Goal: Information Seeking & Learning: Learn about a topic

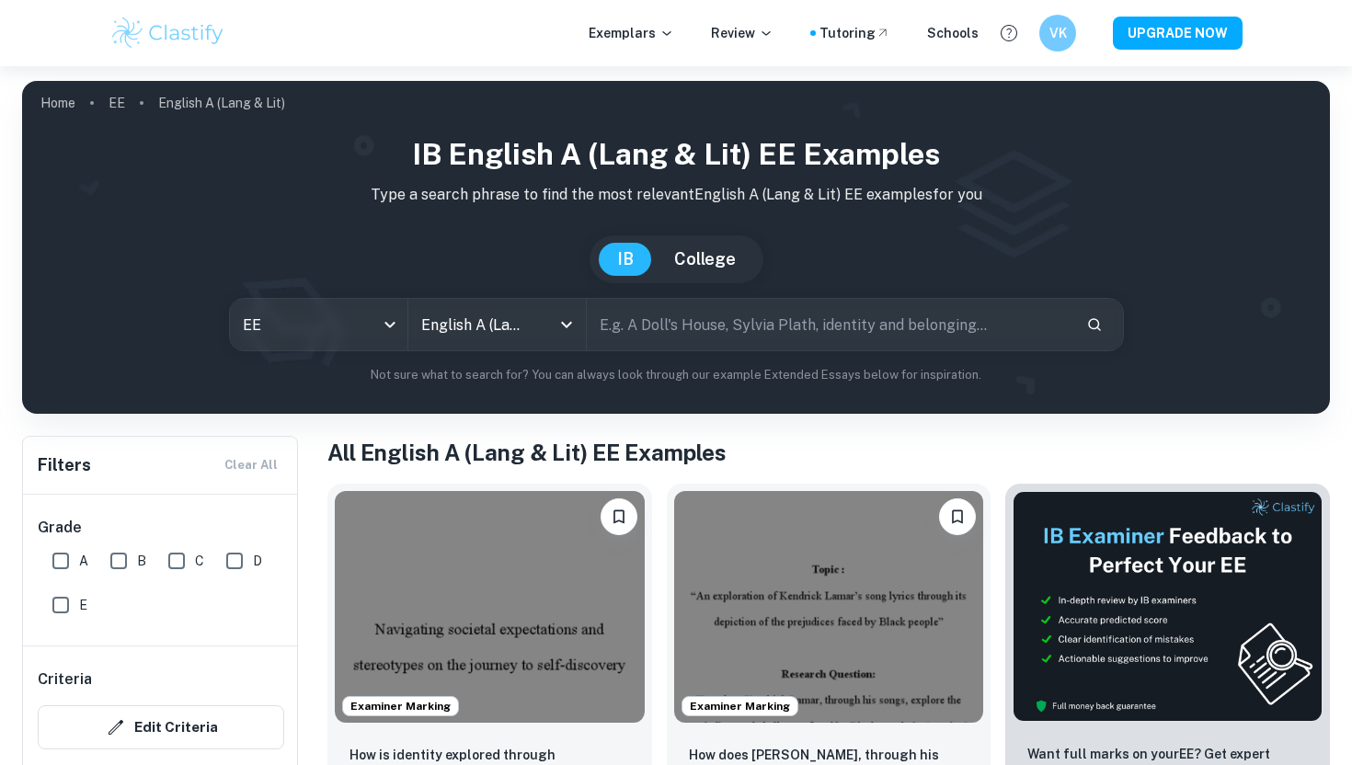
click at [661, 20] on div "Exemplars Review Tutoring Schools VK UPGRADE NOW" at bounding box center [675, 33] width 1177 height 37
click at [659, 28] on p "Exemplars" at bounding box center [631, 33] width 86 height 20
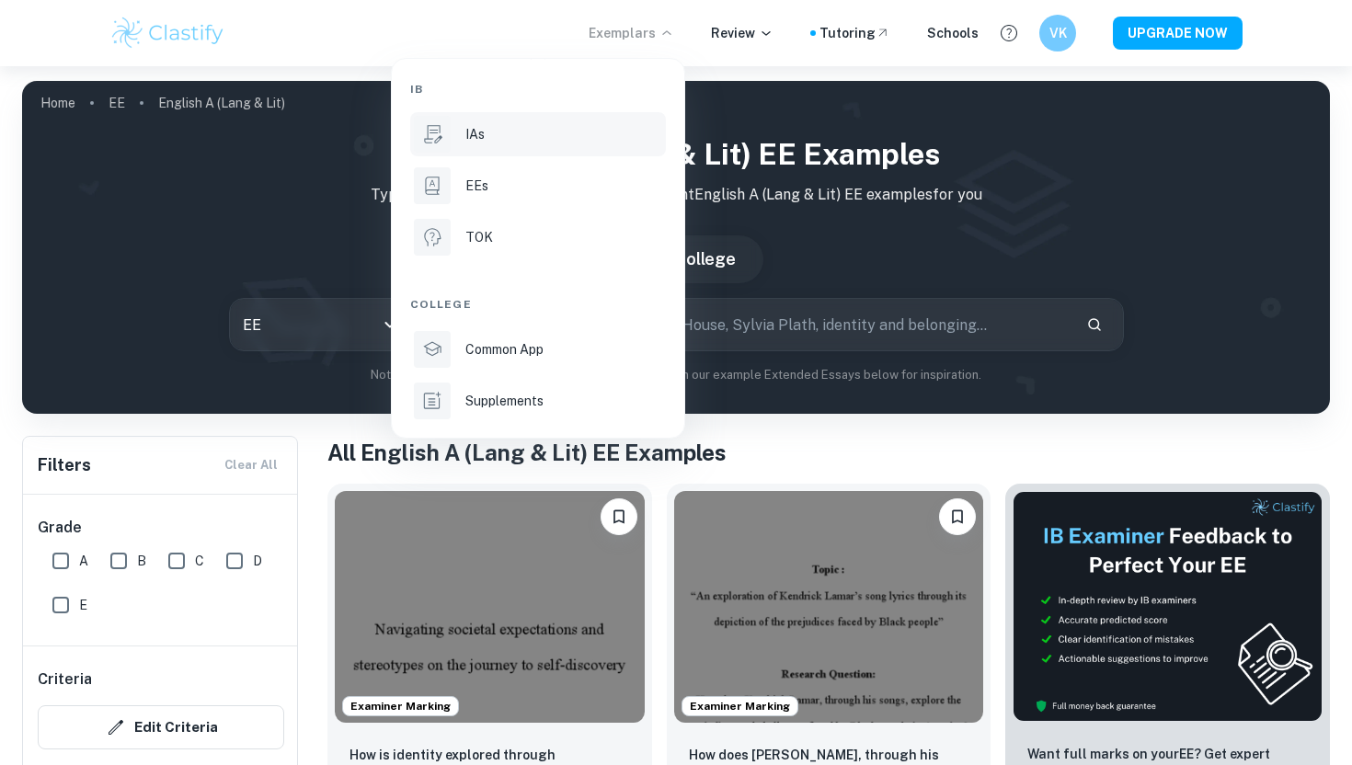
click at [559, 134] on div "IAs" at bounding box center [563, 134] width 197 height 20
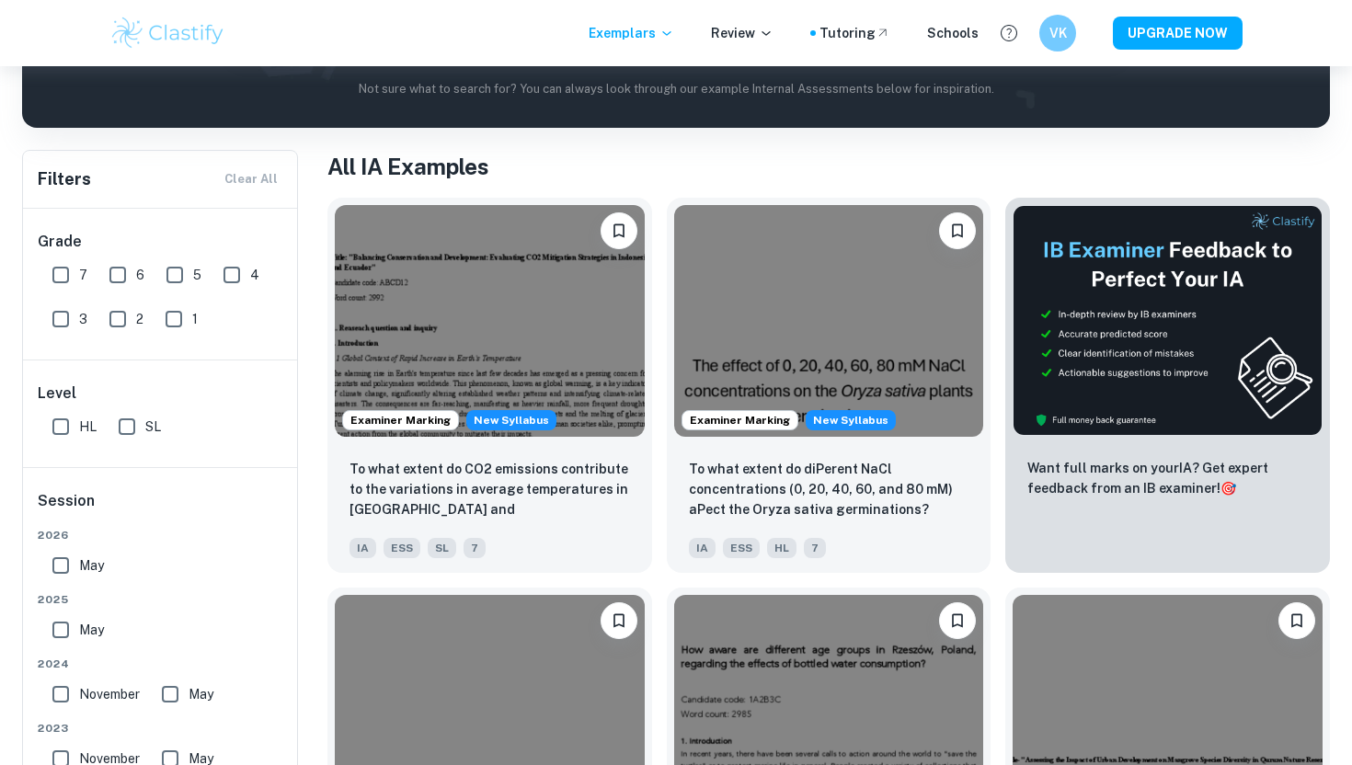
scroll to position [329, 0]
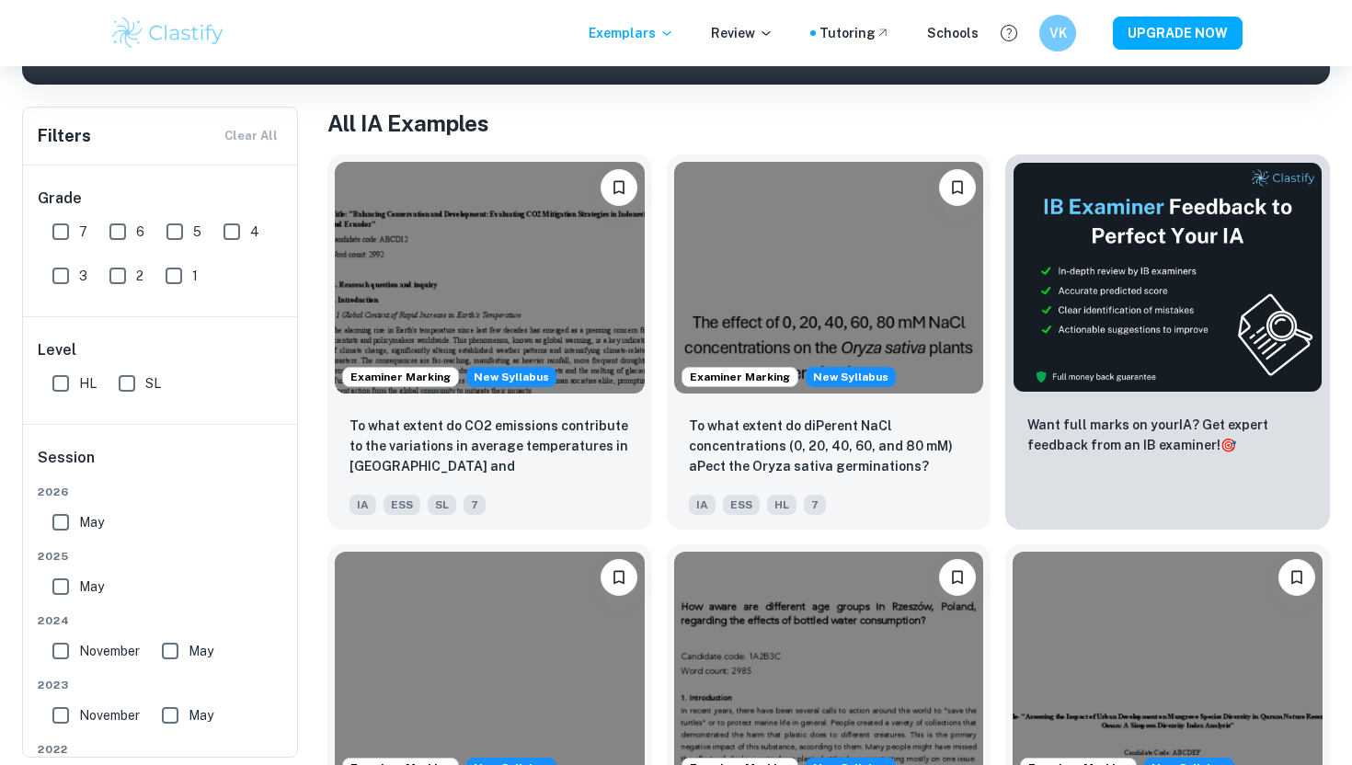
click at [82, 236] on span "7" at bounding box center [83, 232] width 8 height 20
click at [79, 236] on input "7" at bounding box center [60, 231] width 37 height 37
checkbox input "true"
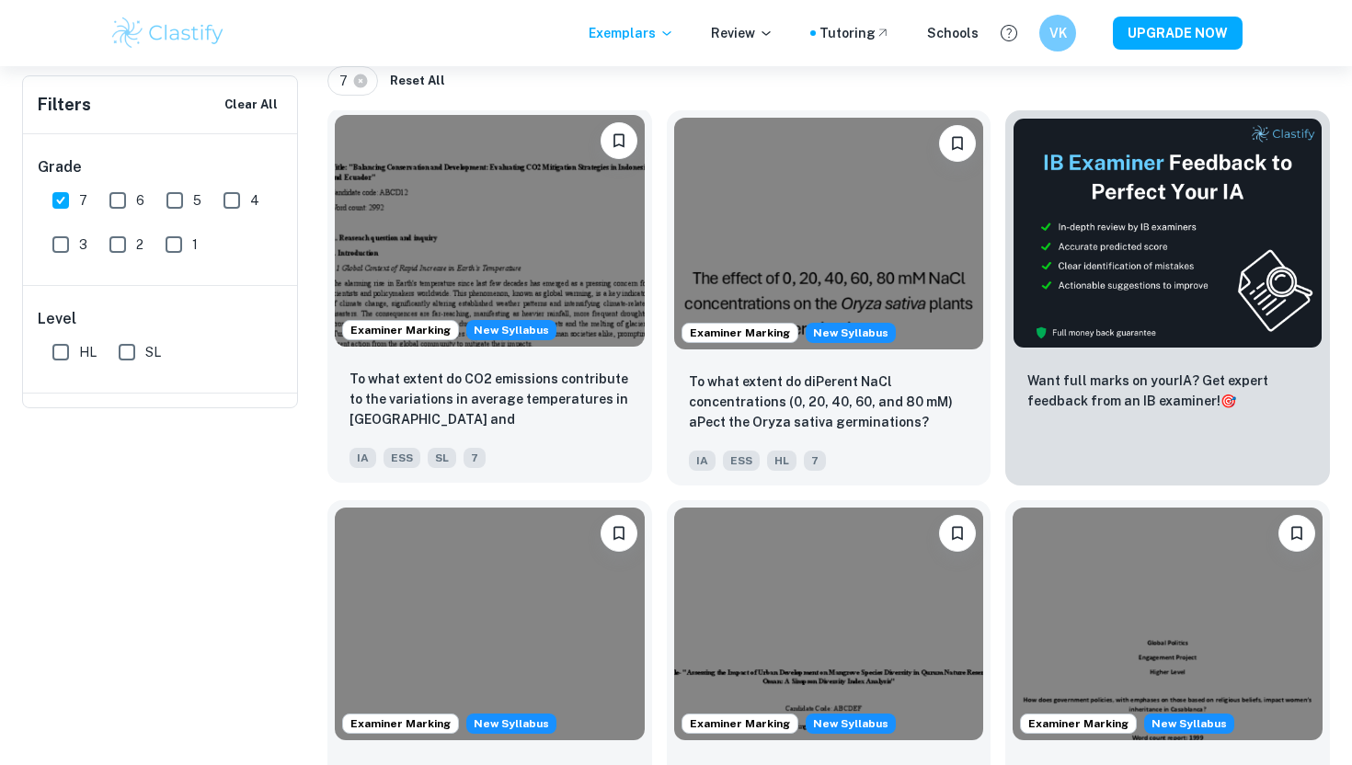
scroll to position [11, 0]
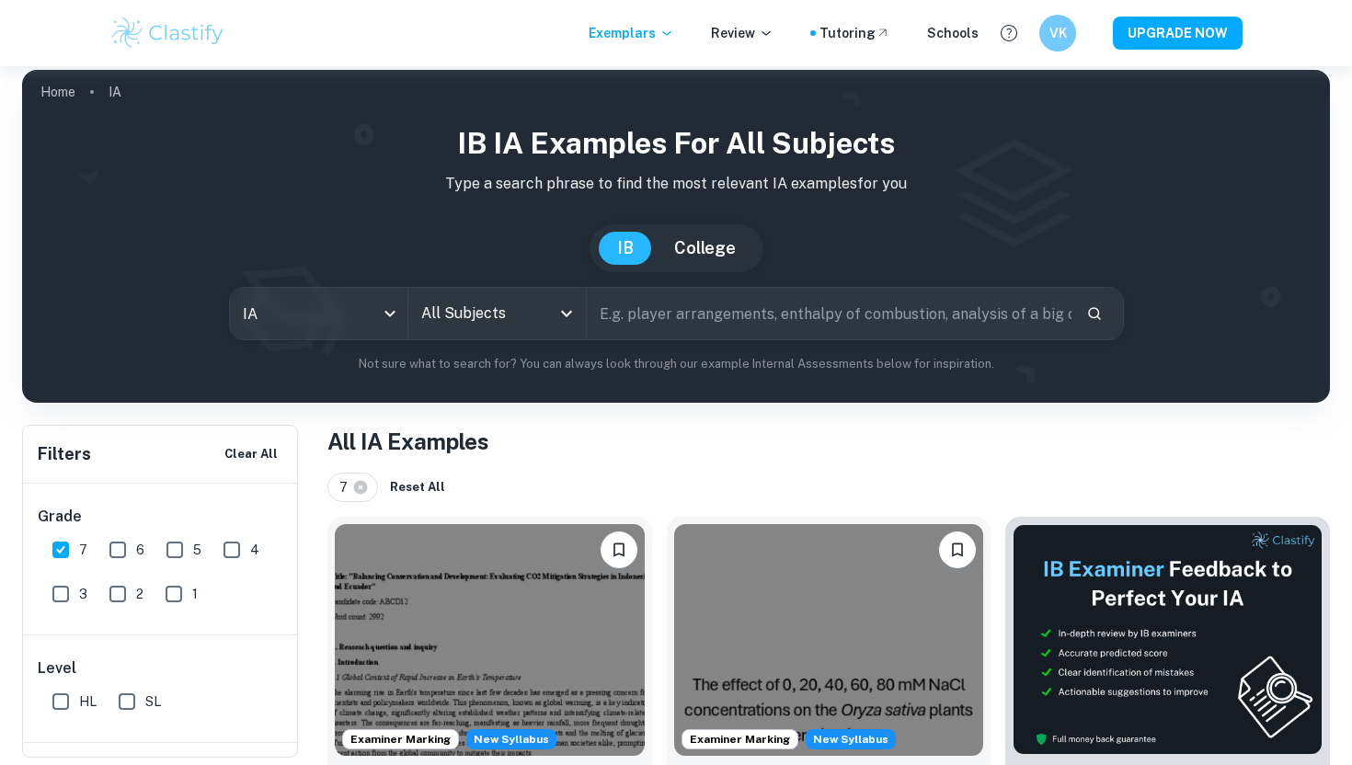
click at [470, 299] on input "All Subjects" at bounding box center [483, 313] width 133 height 35
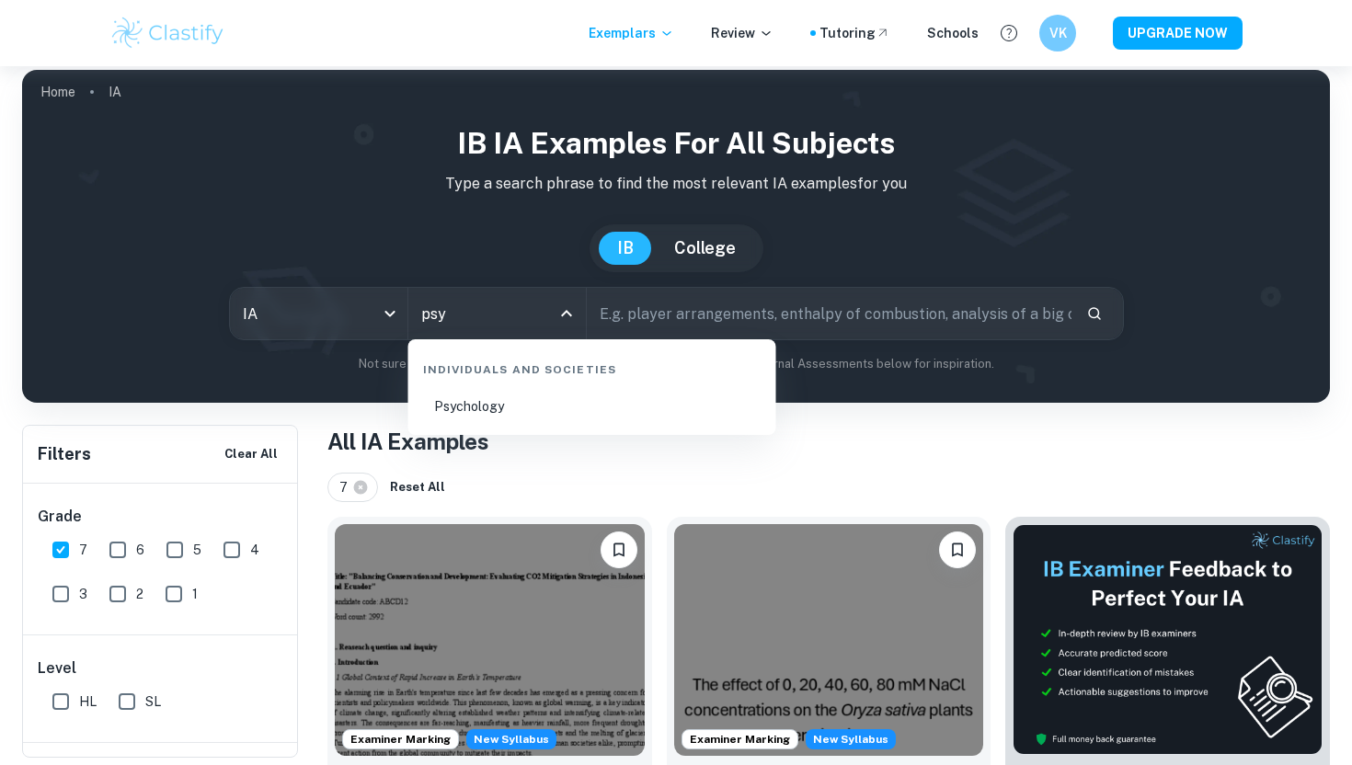
click at [487, 408] on li "Psychology" at bounding box center [592, 406] width 353 height 42
type input "Psychology"
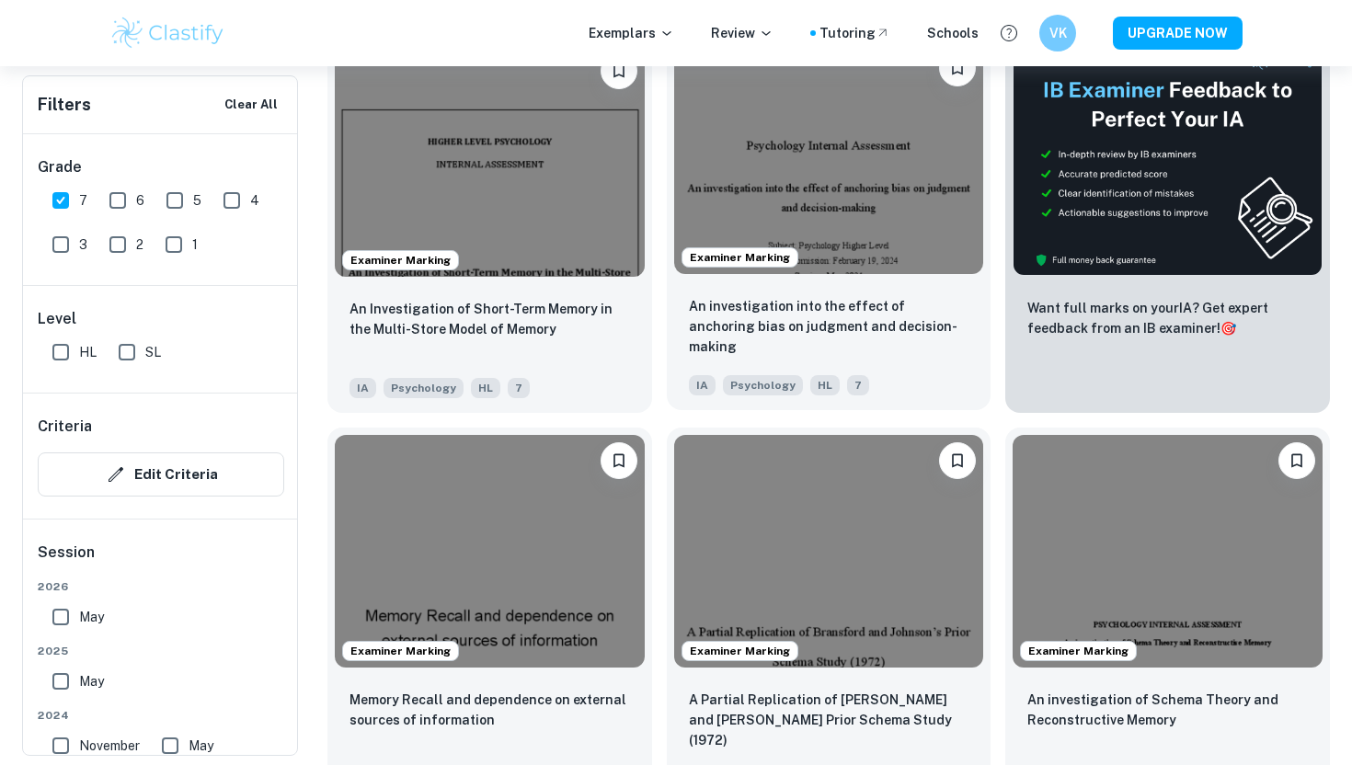
scroll to position [662, 0]
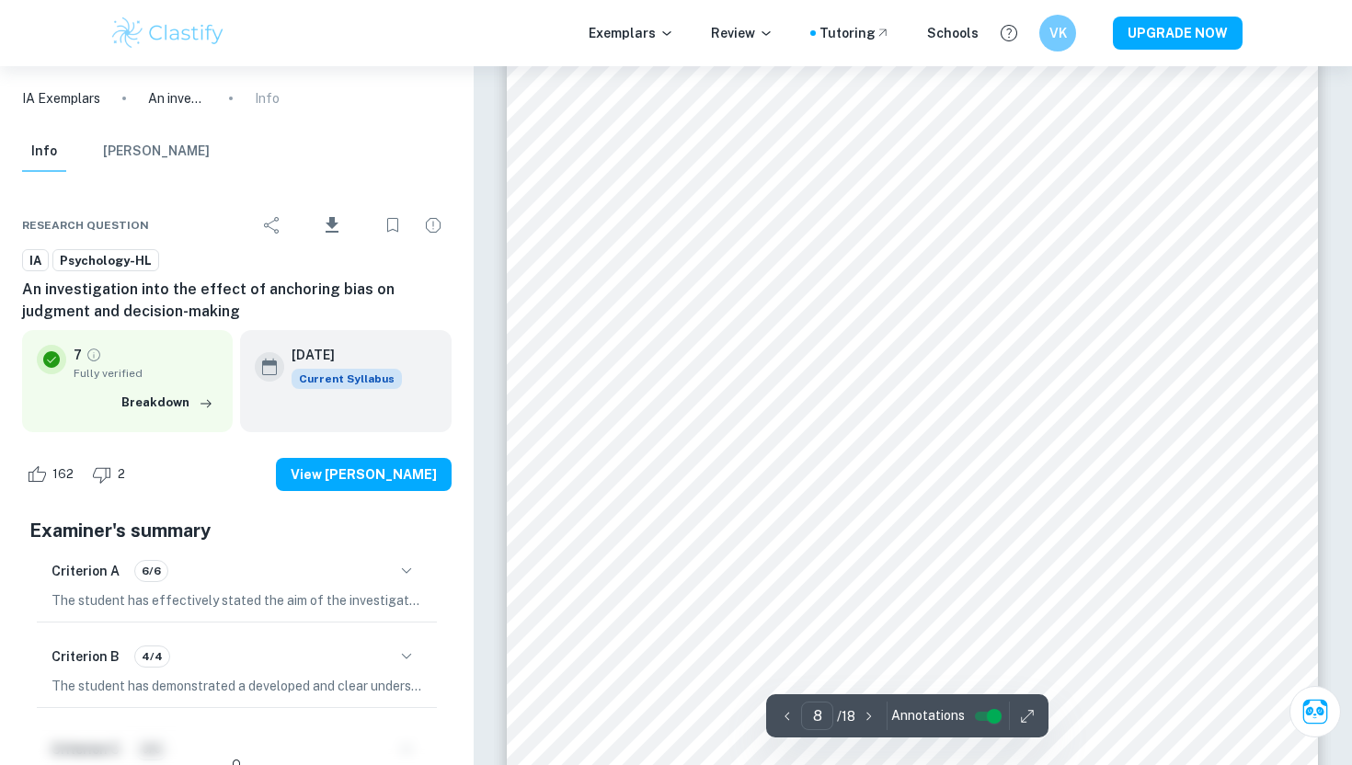
scroll to position [7970, 0]
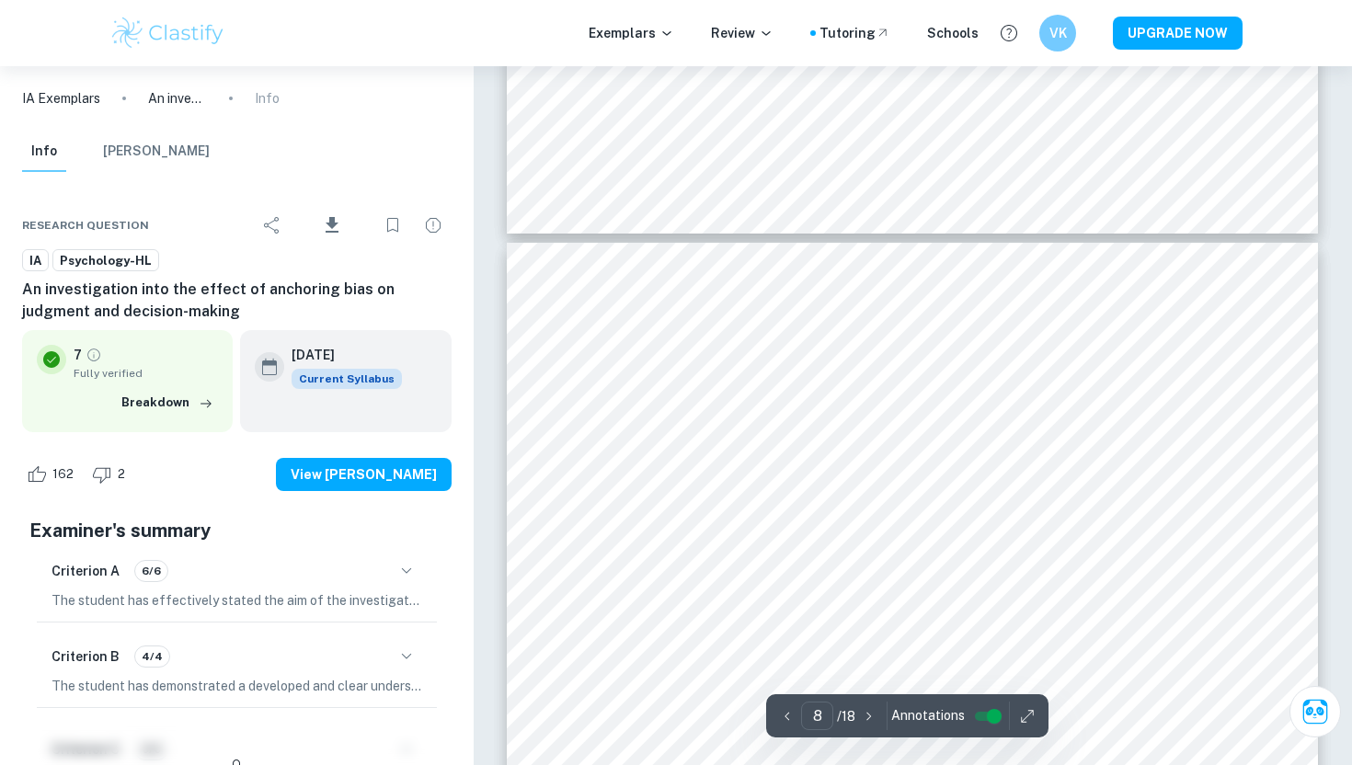
type input "7"
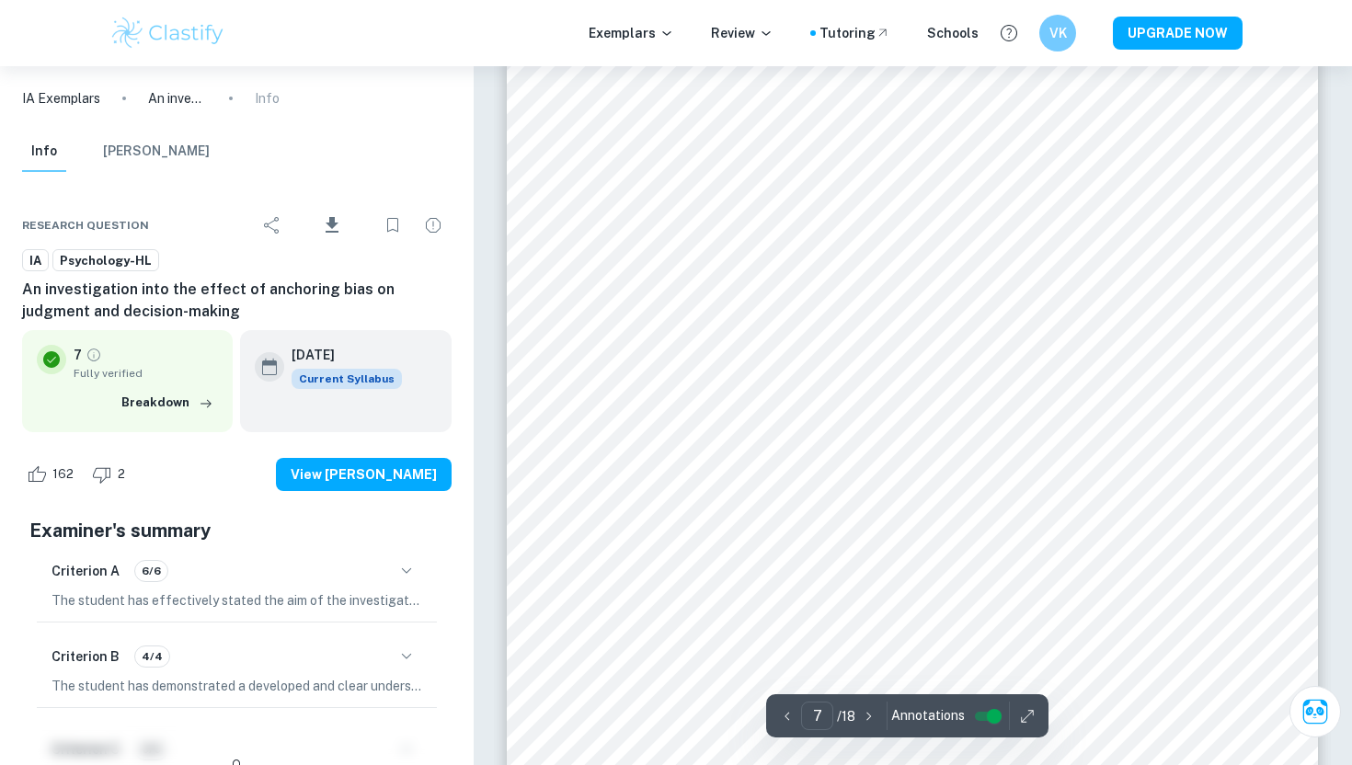
scroll to position [6952, 0]
